Goal: Task Accomplishment & Management: Manage account settings

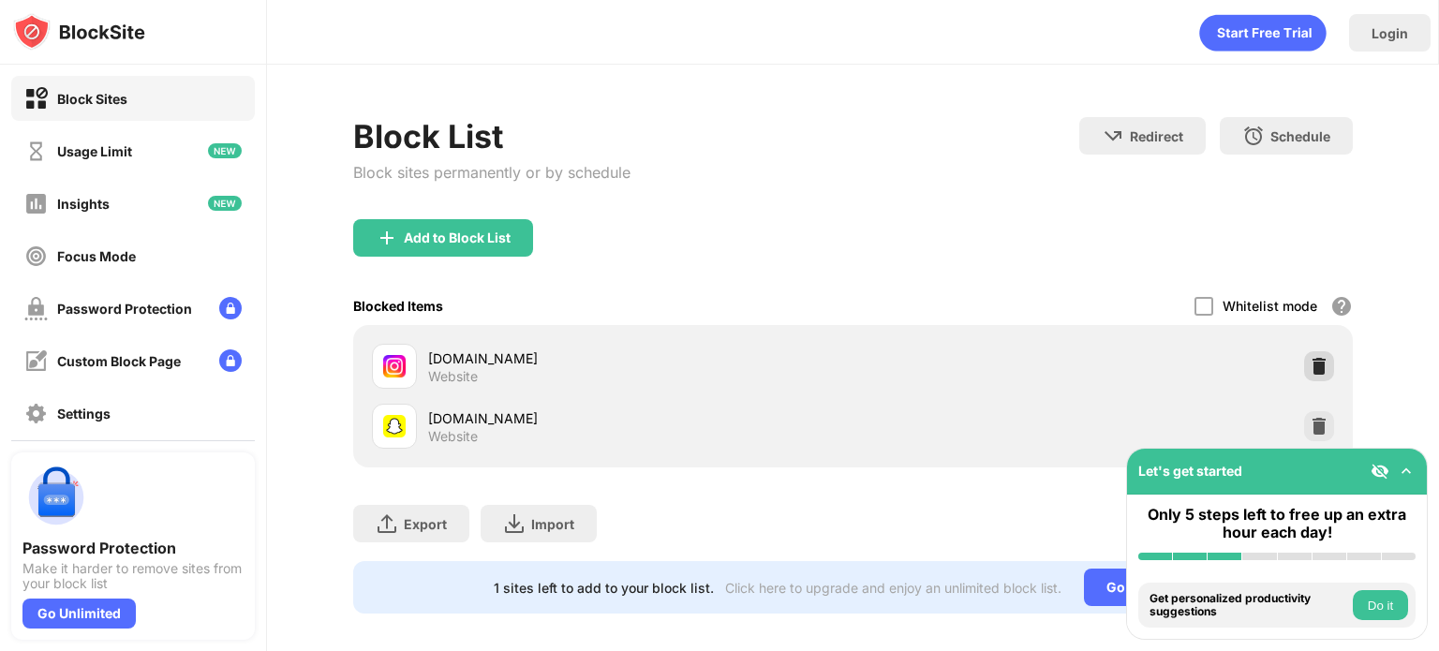
click at [1309, 370] on img at bounding box center [1318, 366] width 19 height 19
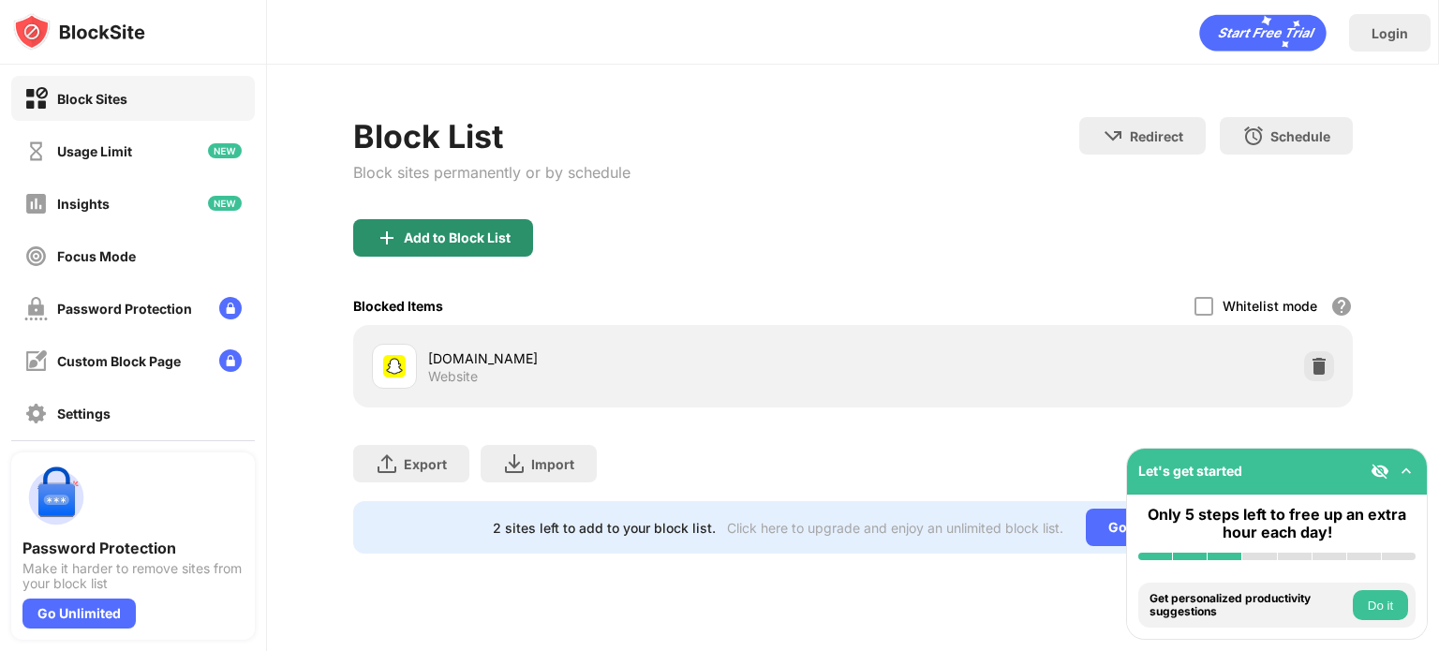
click at [451, 249] on div "Add to Block List" at bounding box center [443, 237] width 180 height 37
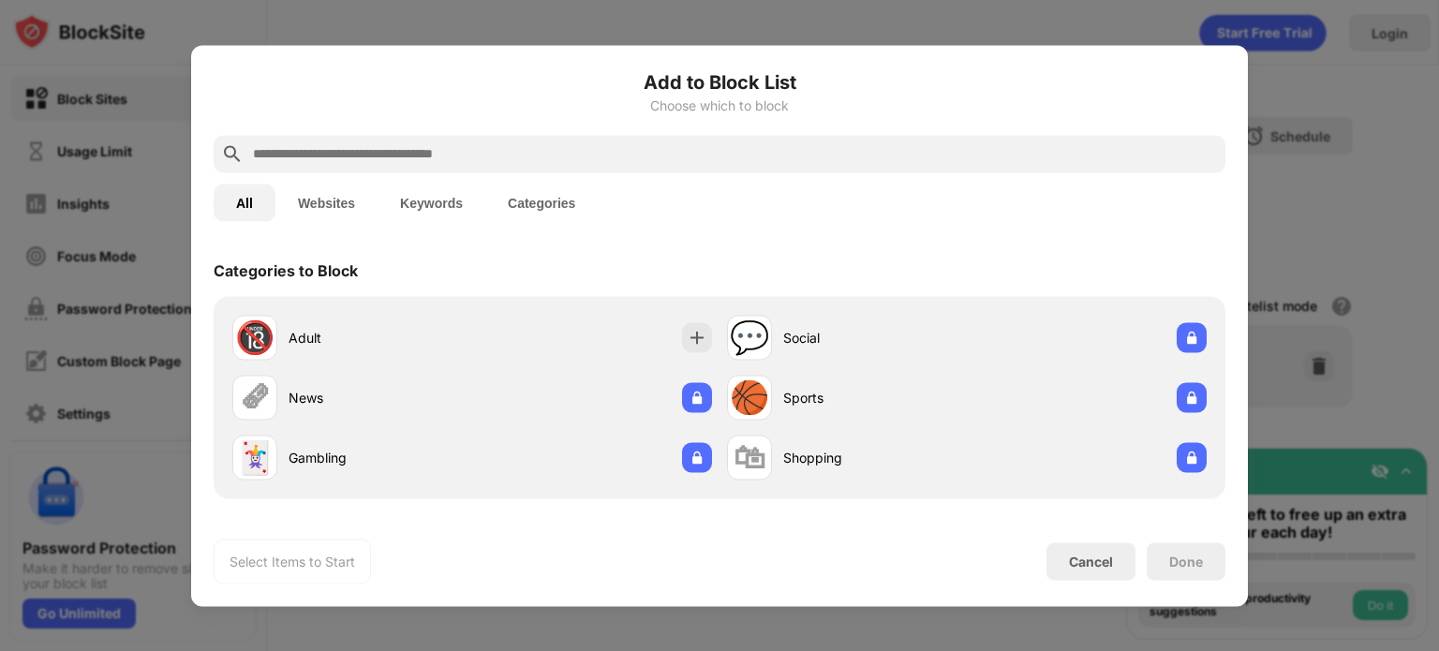
click at [650, 158] on input "text" at bounding box center [734, 153] width 967 height 22
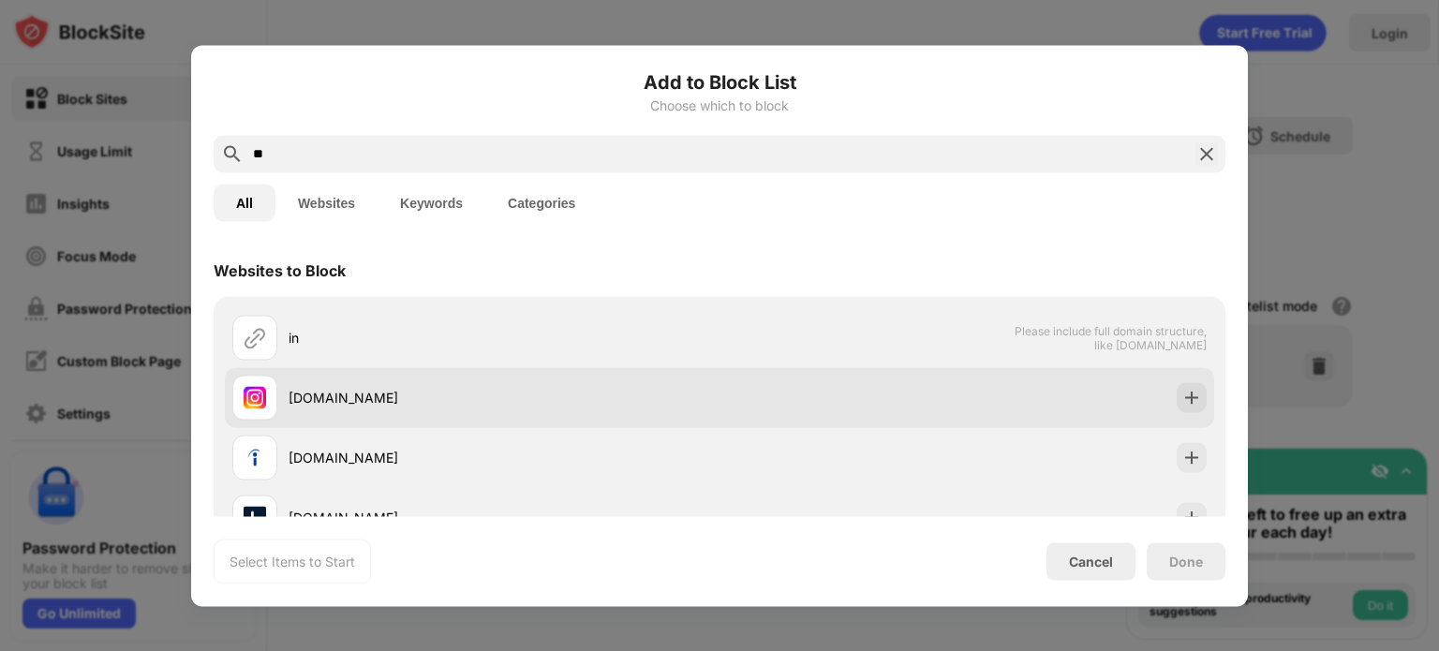
type input "**"
click at [1161, 391] on div "[DOMAIN_NAME]" at bounding box center [719, 397] width 989 height 60
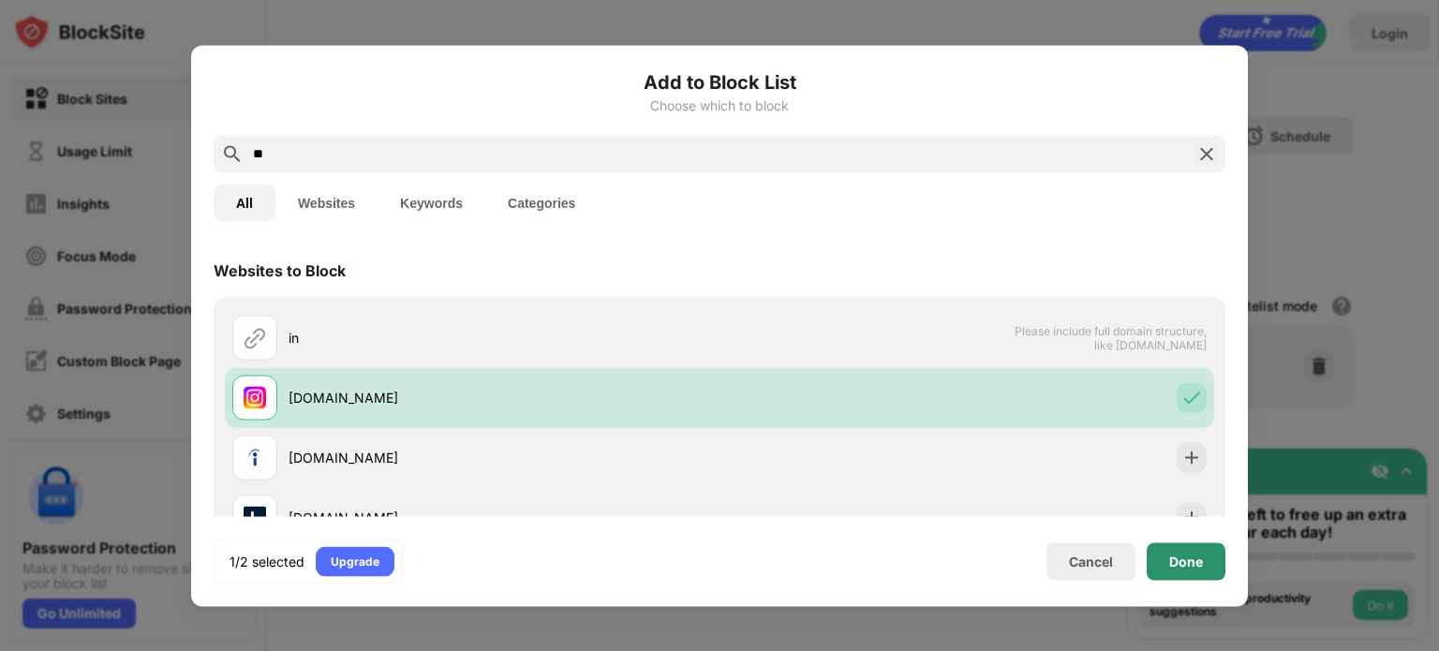
click at [1210, 551] on div "Done" at bounding box center [1186, 560] width 79 height 37
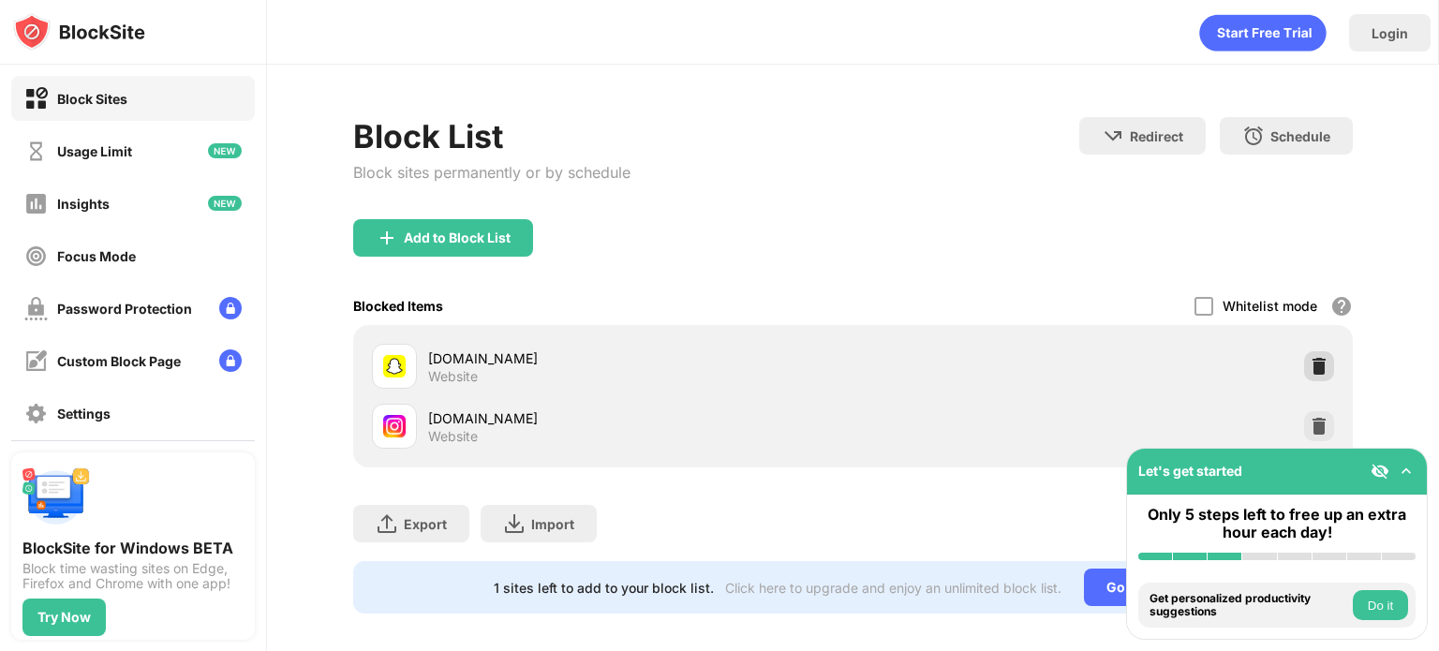
click at [1309, 371] on img at bounding box center [1318, 366] width 19 height 19
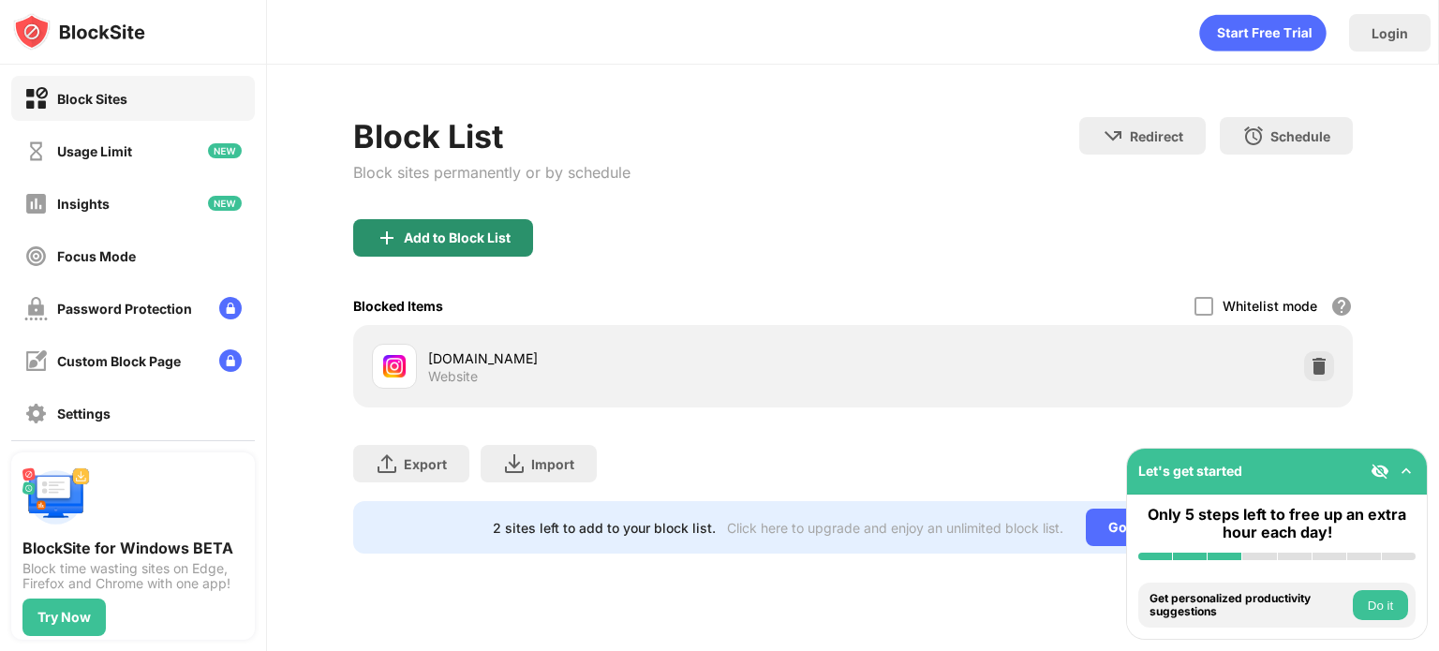
click at [476, 230] on div "Add to Block List" at bounding box center [457, 237] width 107 height 15
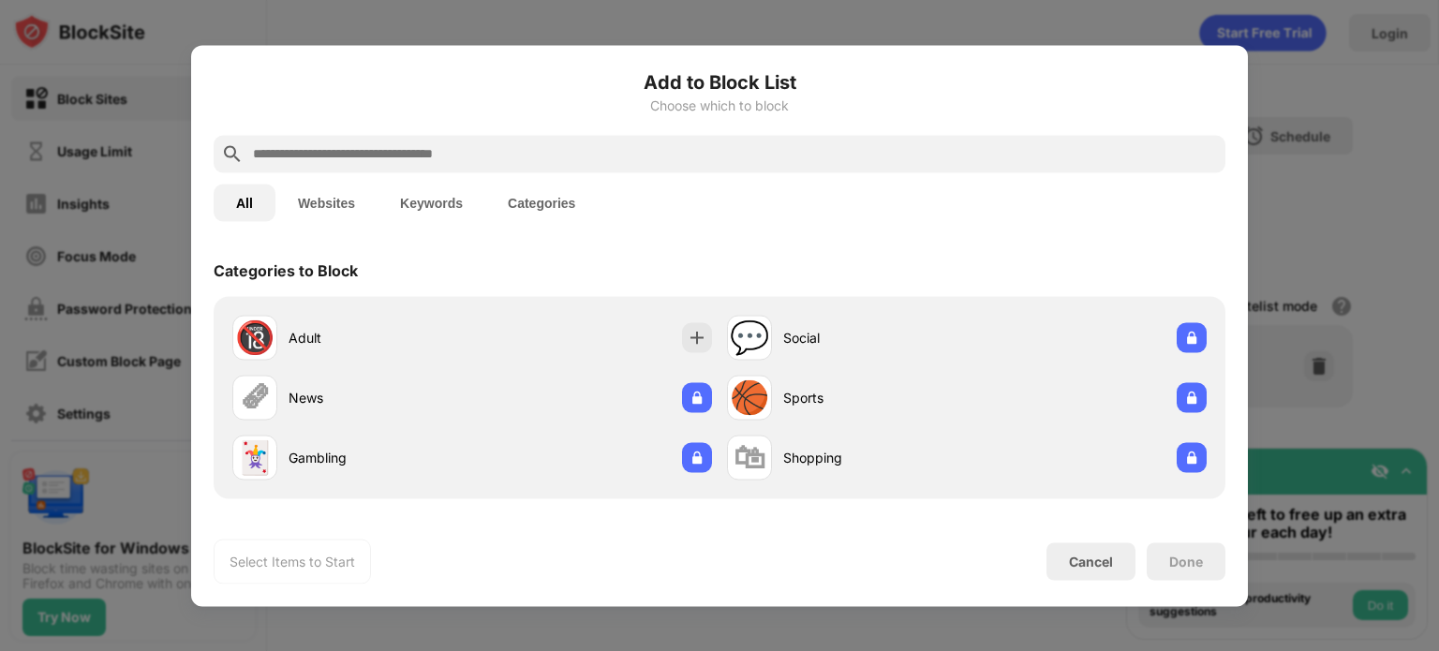
click at [558, 145] on input "text" at bounding box center [734, 153] width 967 height 22
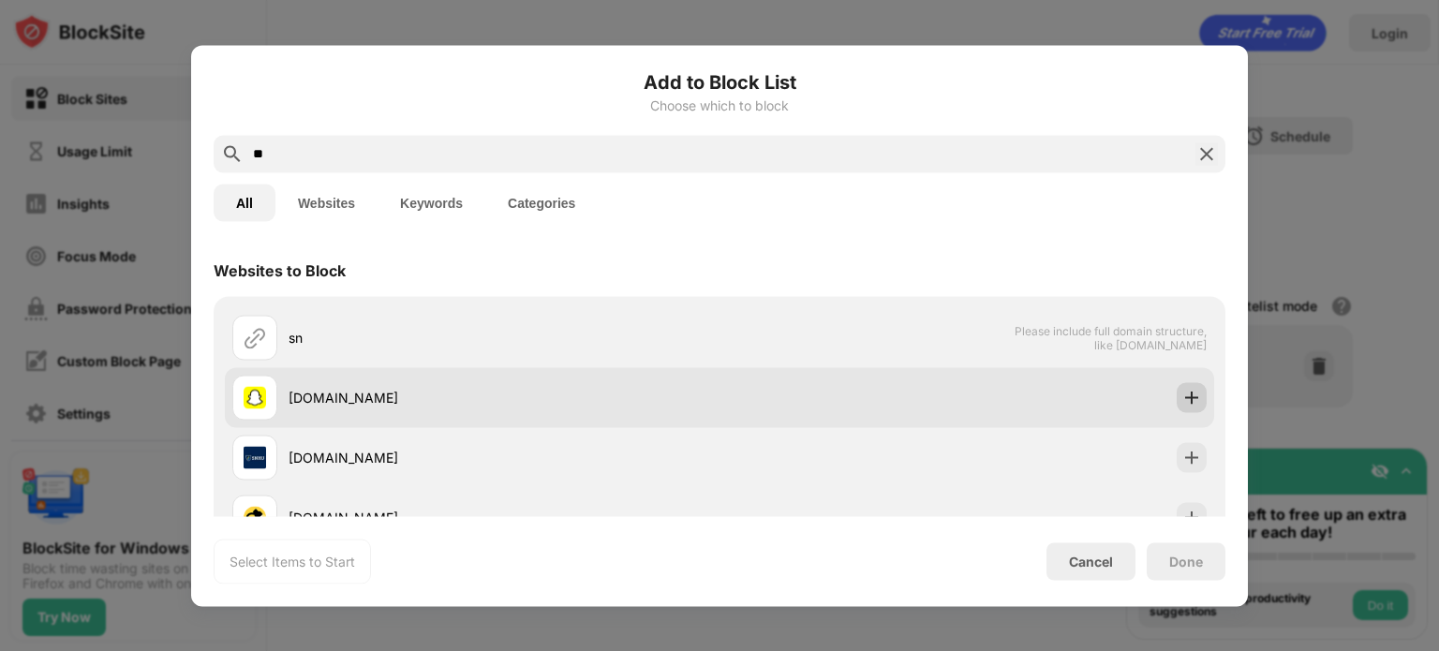
type input "**"
click at [1182, 389] on img at bounding box center [1191, 397] width 19 height 19
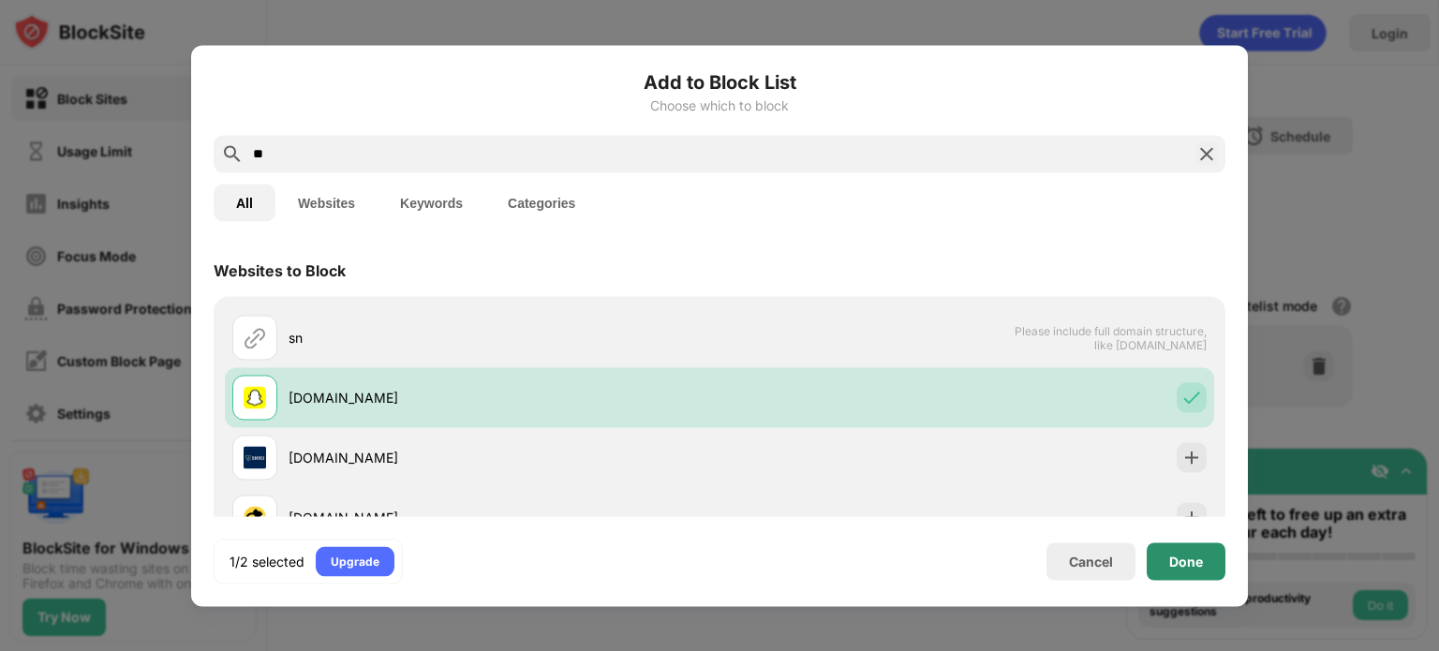
click at [1198, 556] on div "Done" at bounding box center [1186, 561] width 34 height 15
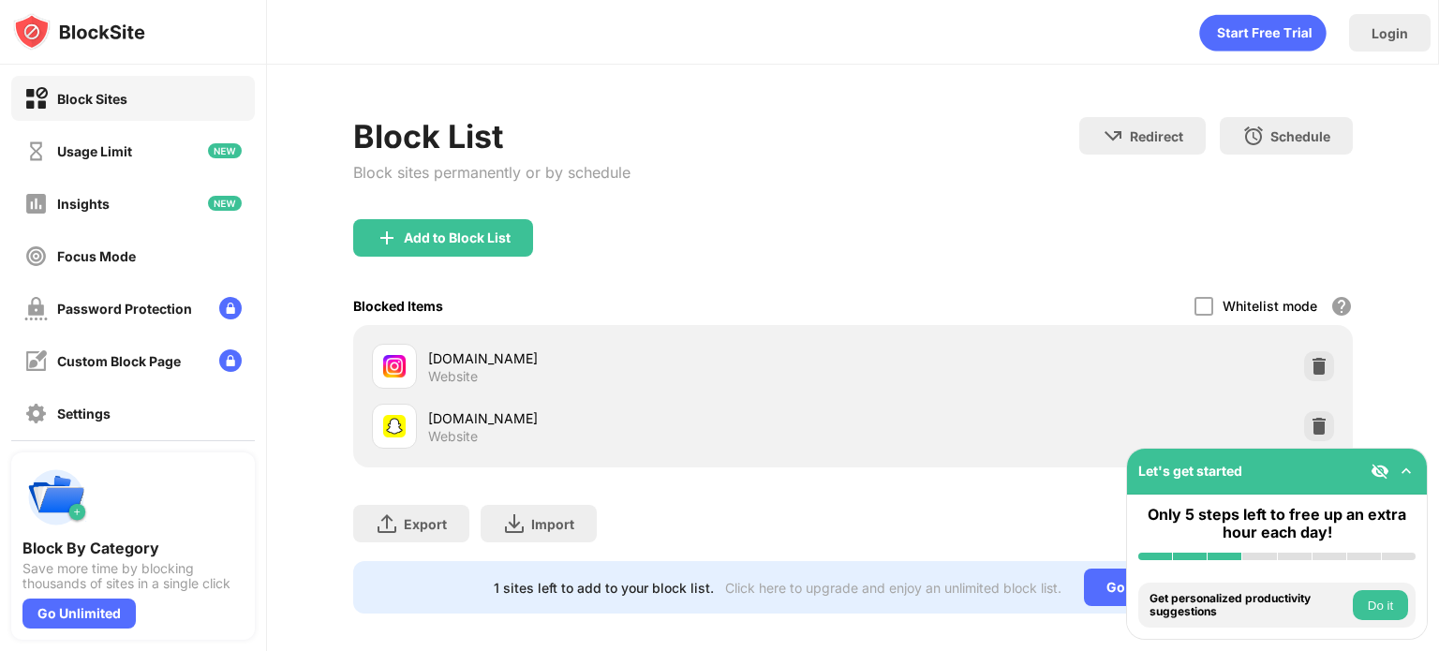
click at [1295, 408] on div "[DOMAIN_NAME] Website" at bounding box center [852, 426] width 977 height 60
click at [1309, 421] on img at bounding box center [1318, 426] width 19 height 19
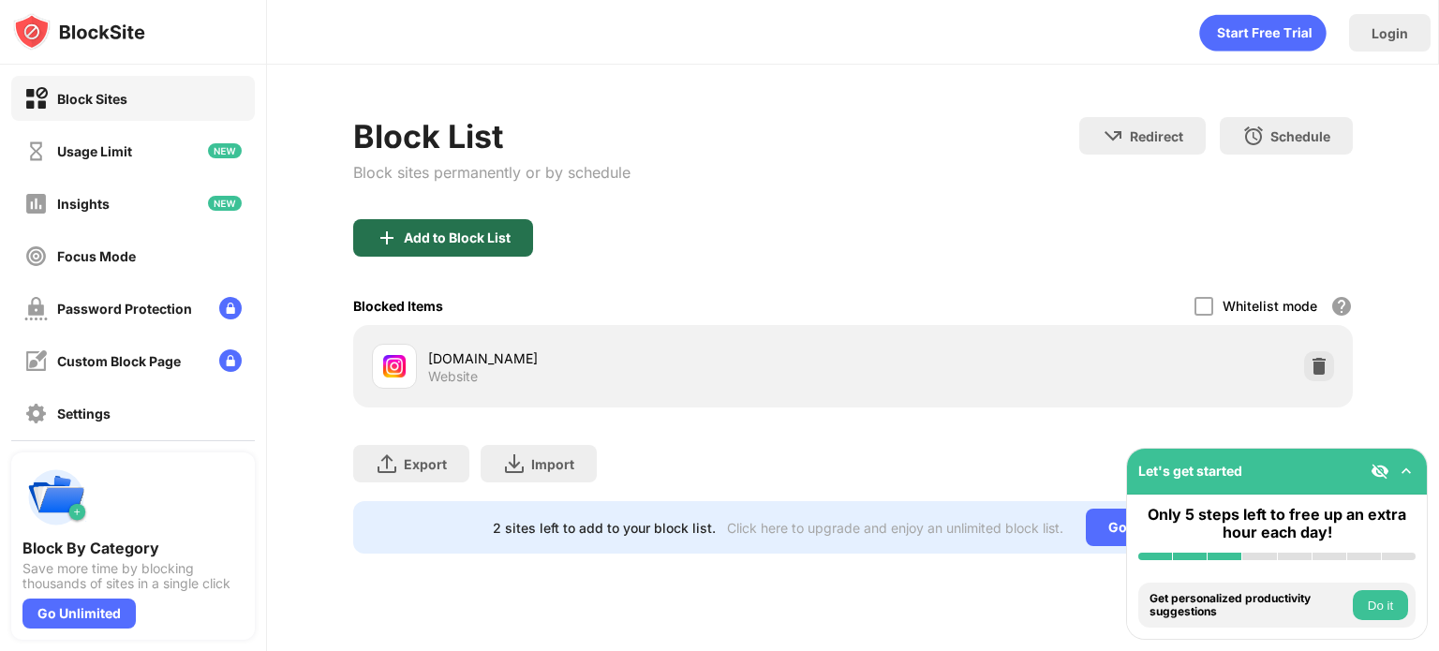
click at [451, 220] on div "Add to Block List" at bounding box center [443, 237] width 180 height 37
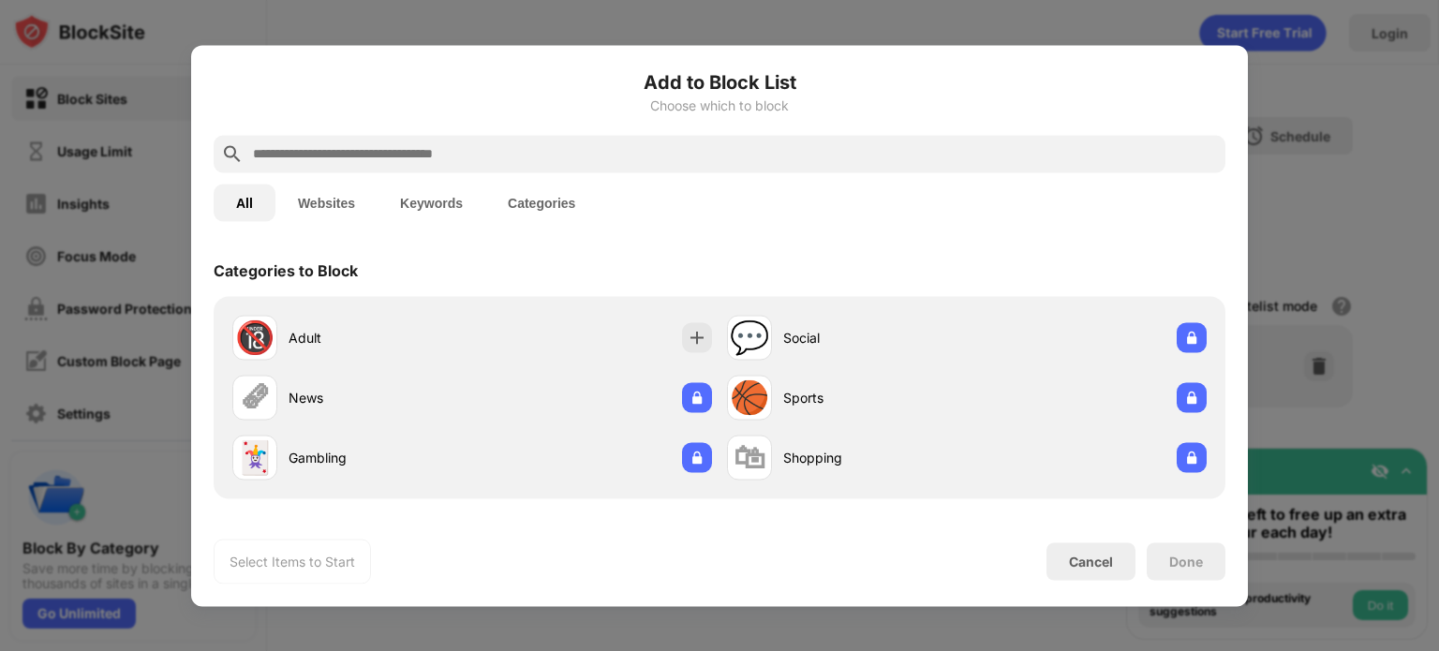
click at [518, 151] on input "text" at bounding box center [734, 153] width 967 height 22
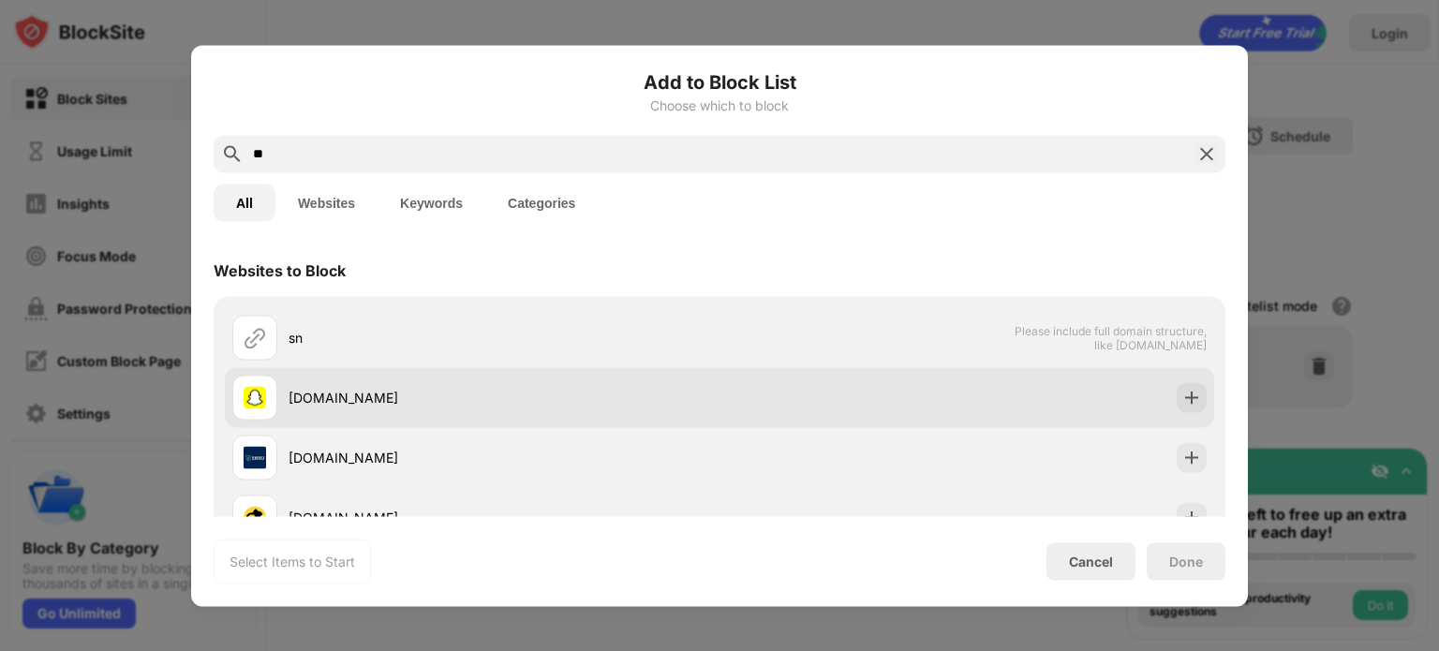
type input "**"
click at [1154, 392] on div "[DOMAIN_NAME]" at bounding box center [719, 397] width 989 height 60
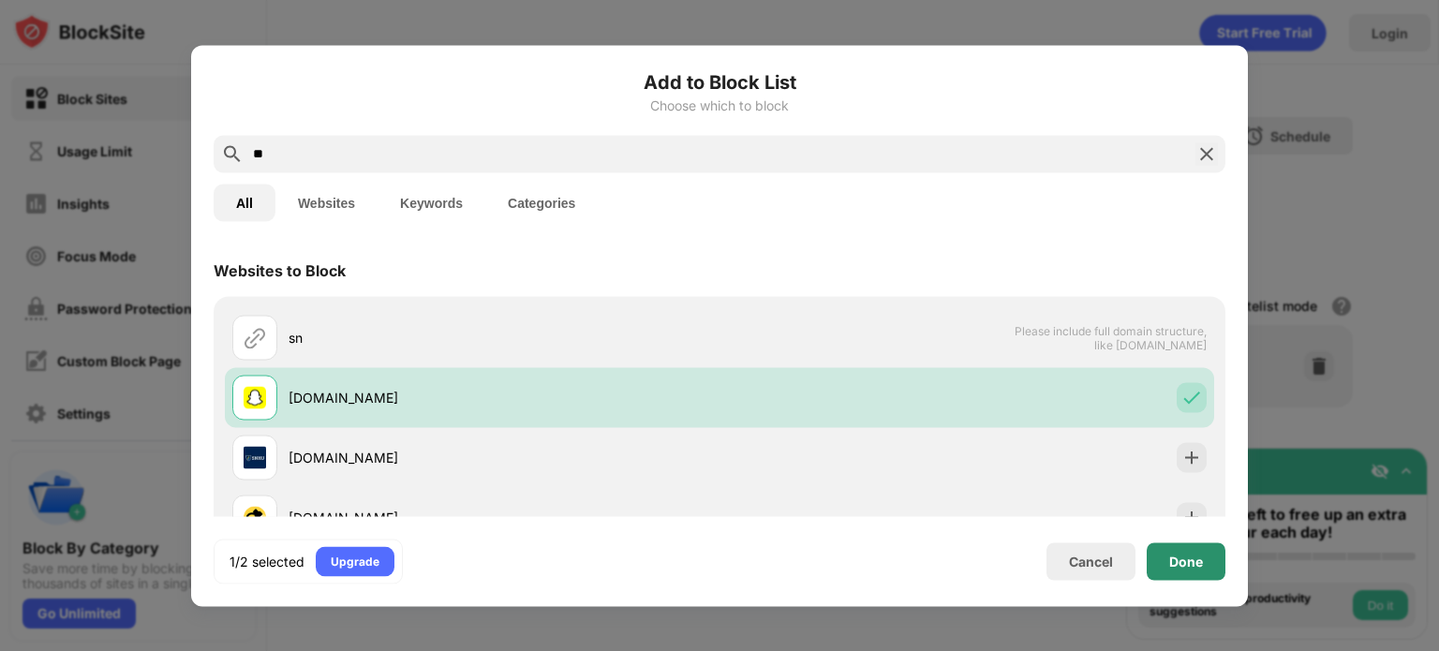
click at [1180, 567] on div "Done" at bounding box center [1186, 561] width 34 height 15
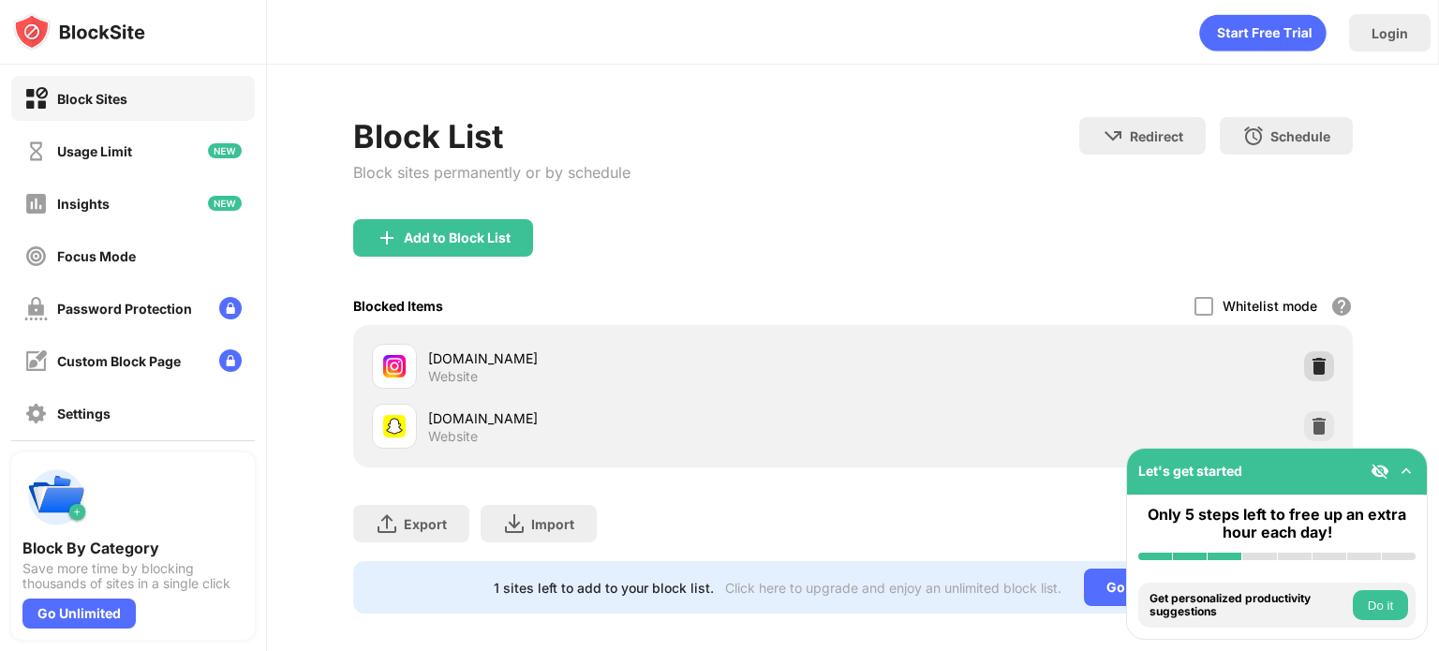
click at [1309, 365] on img at bounding box center [1318, 366] width 19 height 19
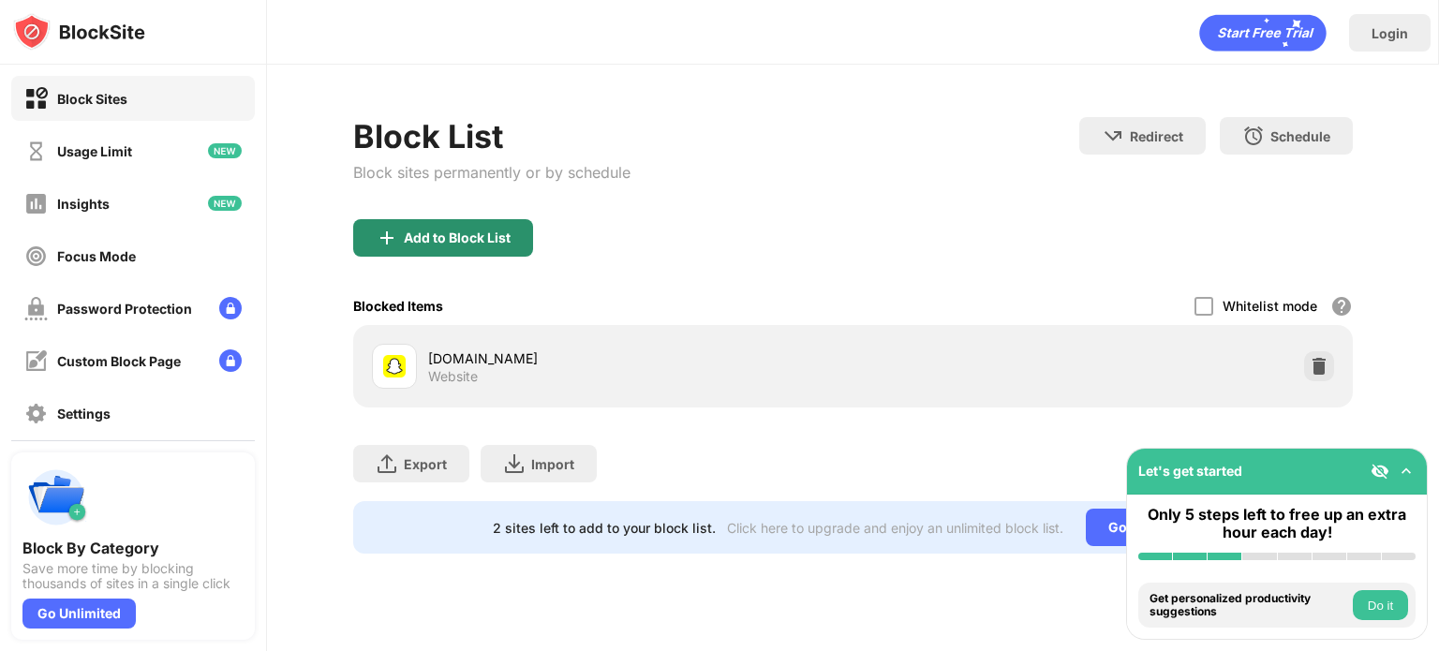
click at [454, 246] on div "Add to Block List" at bounding box center [443, 237] width 180 height 37
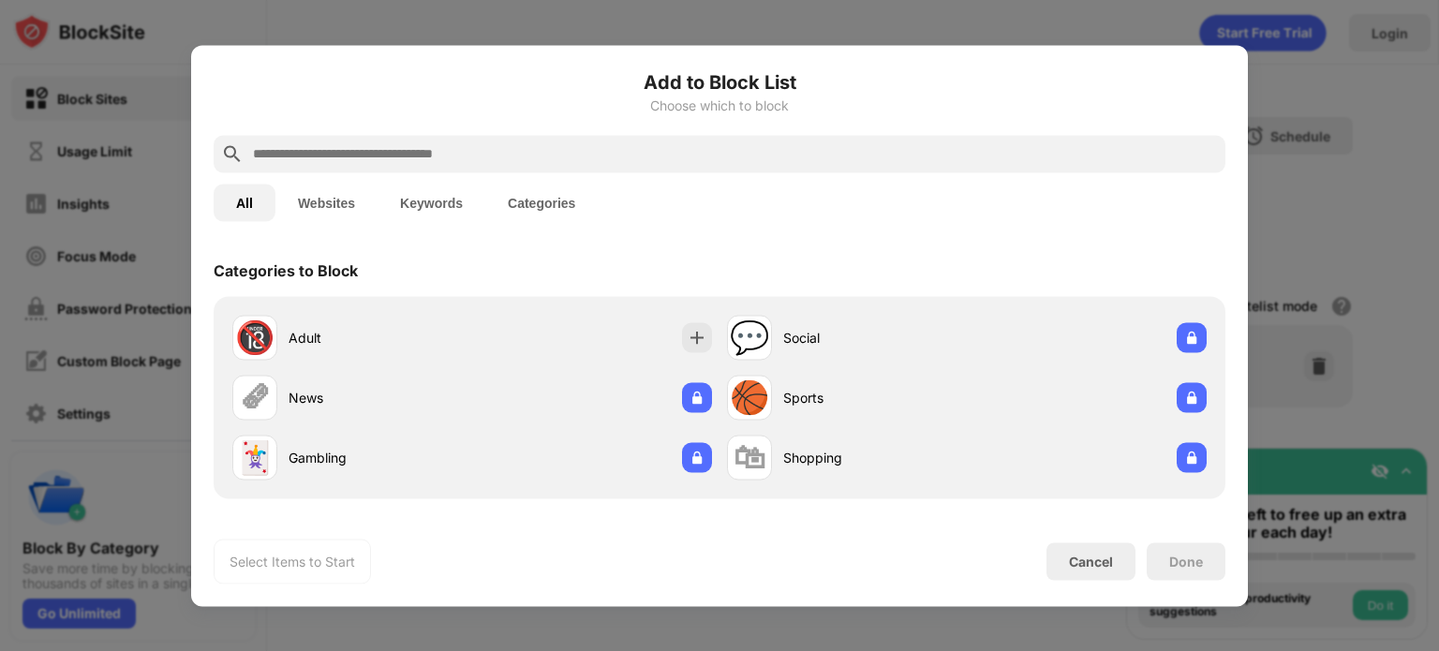
click at [528, 161] on input "text" at bounding box center [734, 153] width 967 height 22
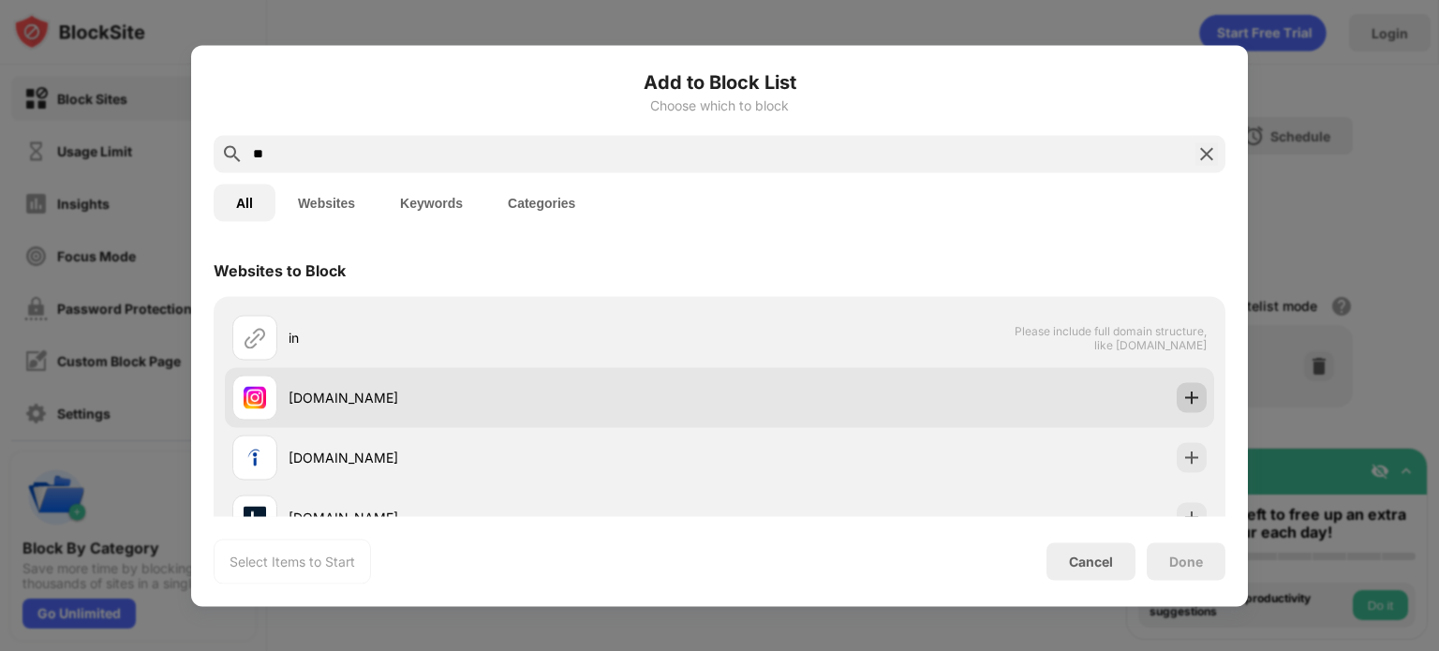
type input "**"
click at [1182, 396] on img at bounding box center [1191, 397] width 19 height 19
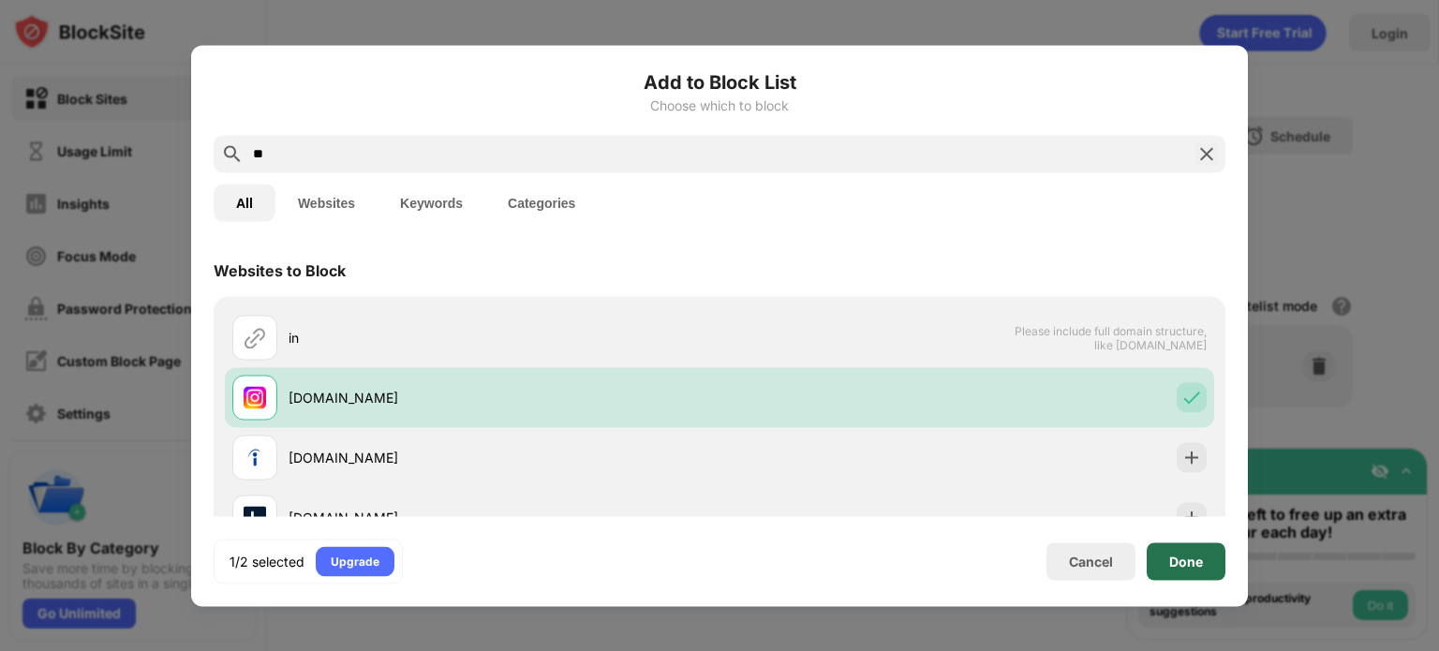
click at [1208, 554] on div "Done" at bounding box center [1186, 560] width 79 height 37
